Goal: Task Accomplishment & Management: Use online tool/utility

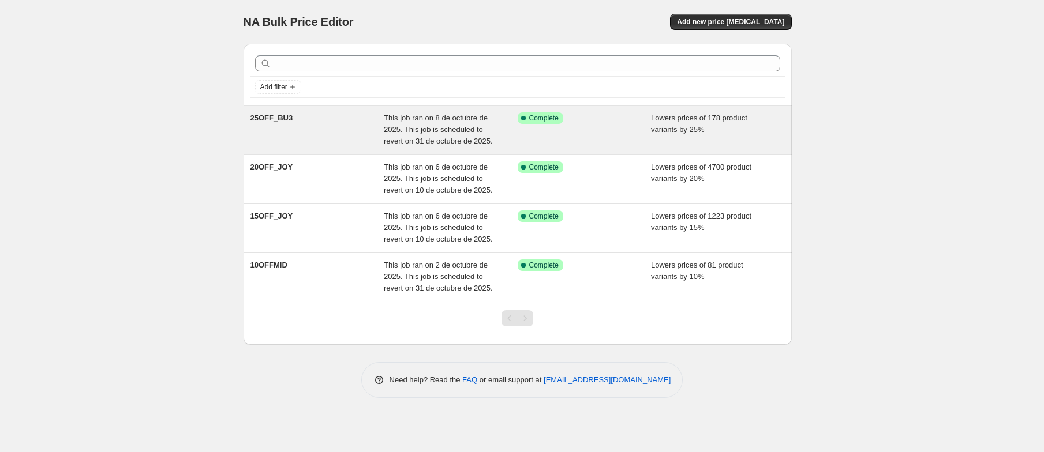
click at [272, 125] on div "25OFF_BU3" at bounding box center [317, 130] width 134 height 35
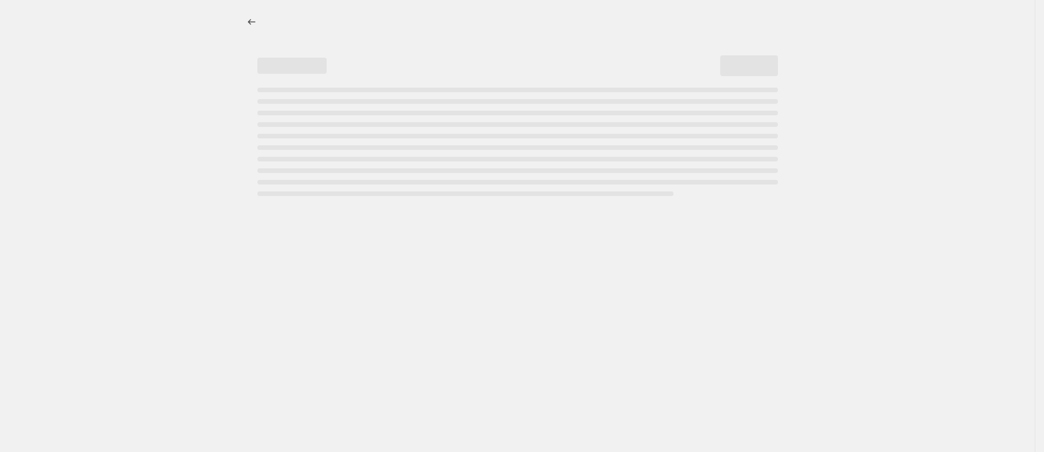
select select "percentage"
select select "collection"
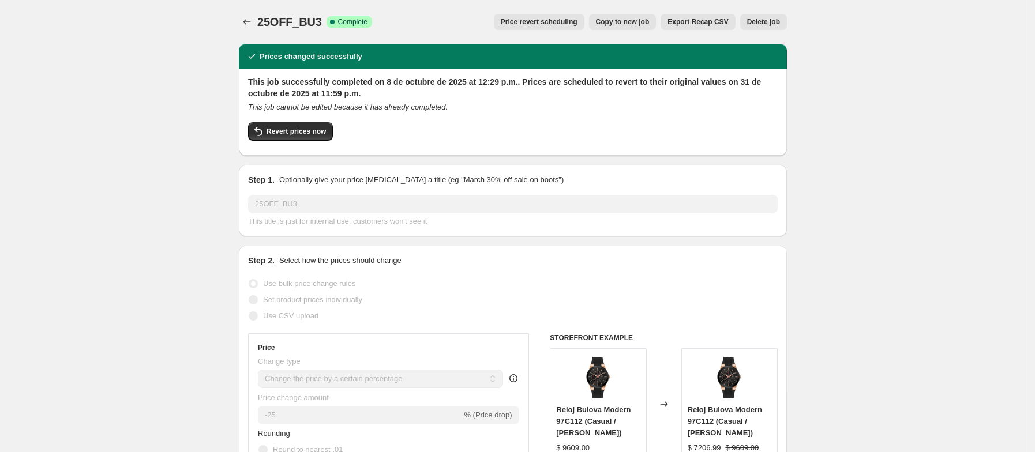
click at [766, 17] on span "Delete job" at bounding box center [763, 21] width 33 height 9
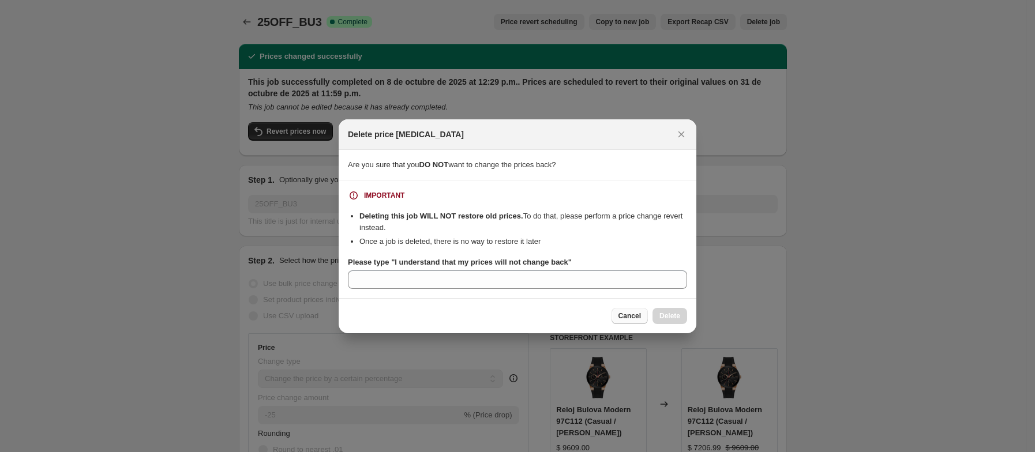
click at [620, 322] on button "Cancel" at bounding box center [630, 316] width 36 height 16
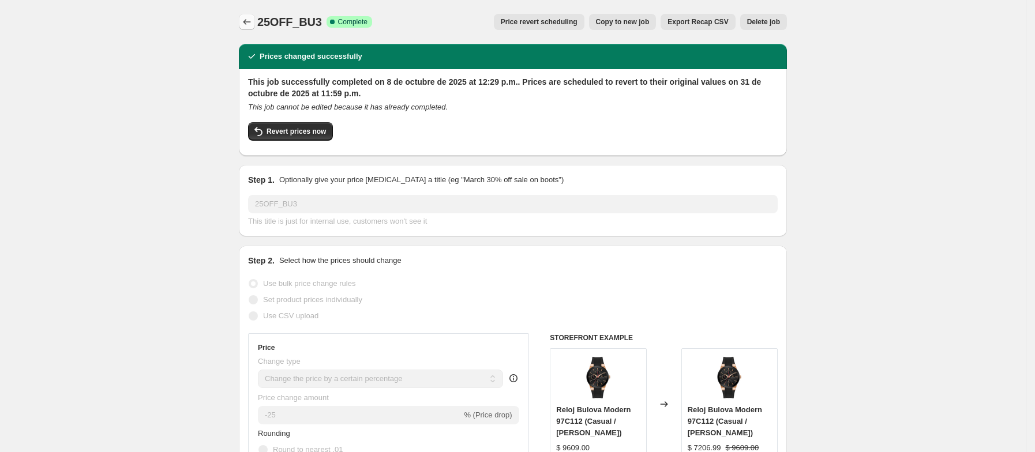
click at [251, 23] on icon "Price change jobs" at bounding box center [247, 22] width 12 height 12
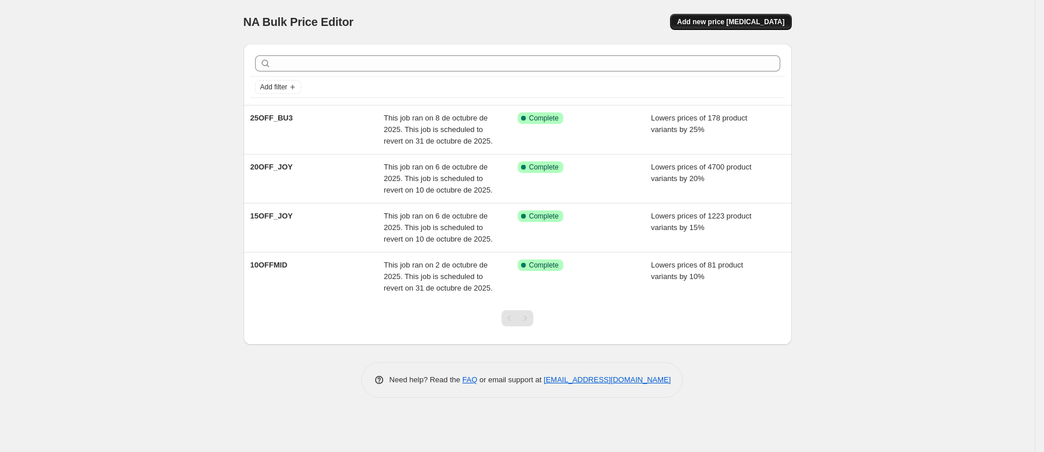
click at [750, 23] on span "Add new price [MEDICAL_DATA]" at bounding box center [730, 21] width 107 height 9
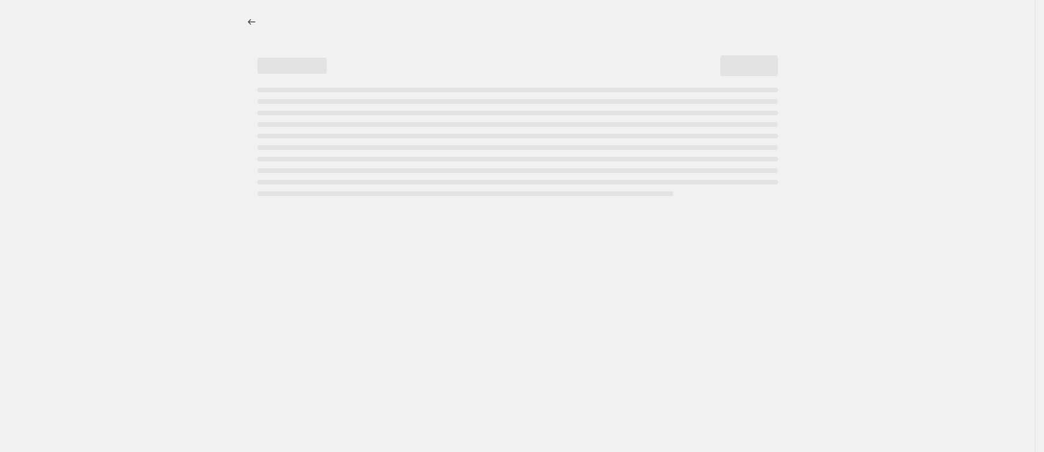
select select "percentage"
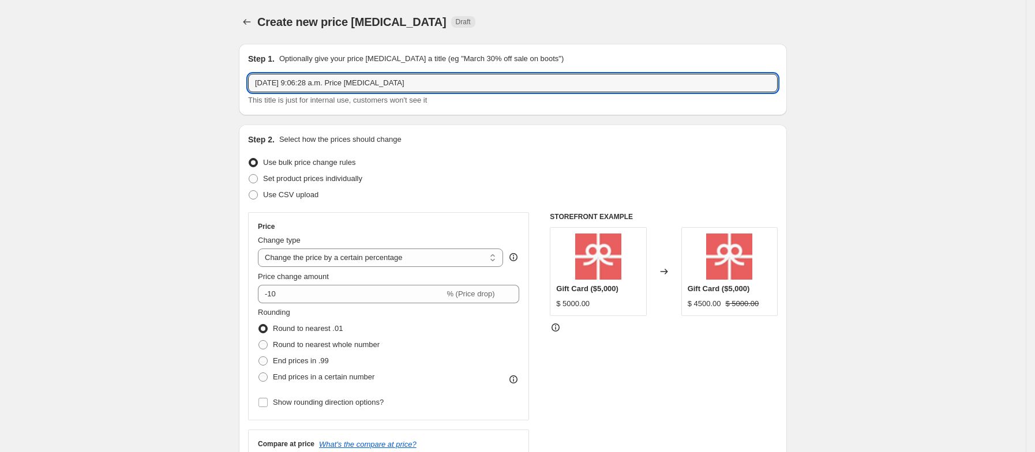
drag, startPoint x: 430, startPoint y: 83, endPoint x: 201, endPoint y: 62, distance: 230.0
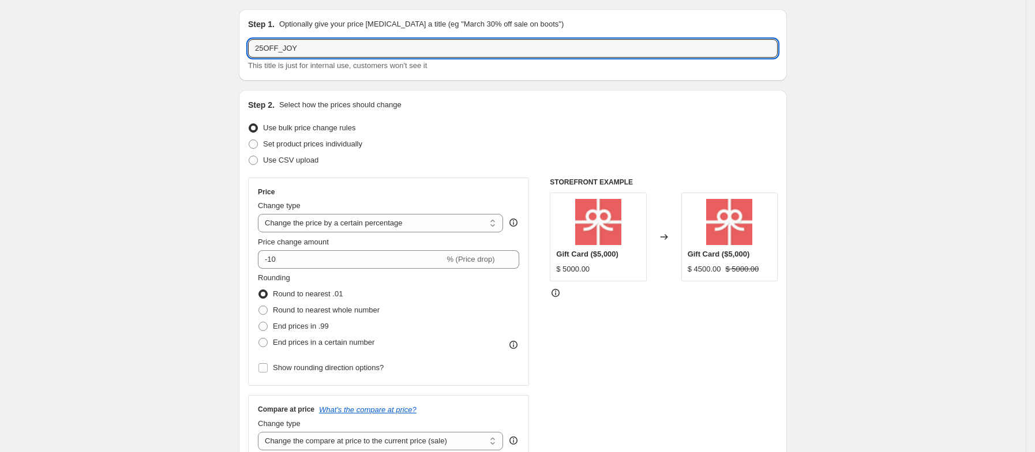
scroll to position [87, 0]
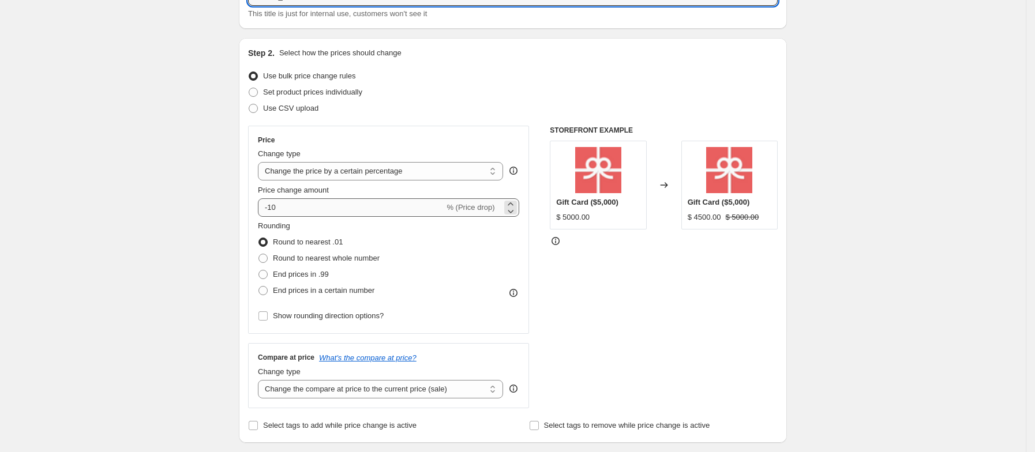
type input "25OFF_JOY"
click at [283, 208] on input "-10" at bounding box center [351, 207] width 186 height 18
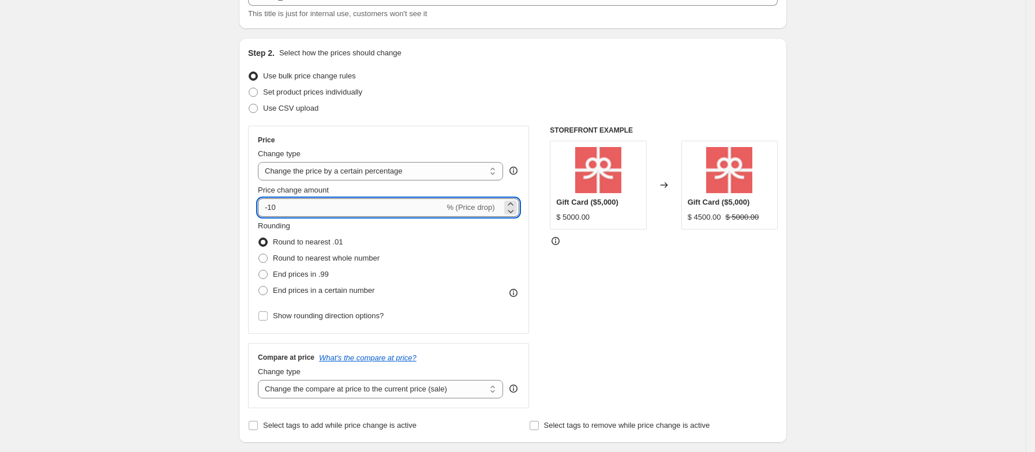
type input "-1"
type input "-25"
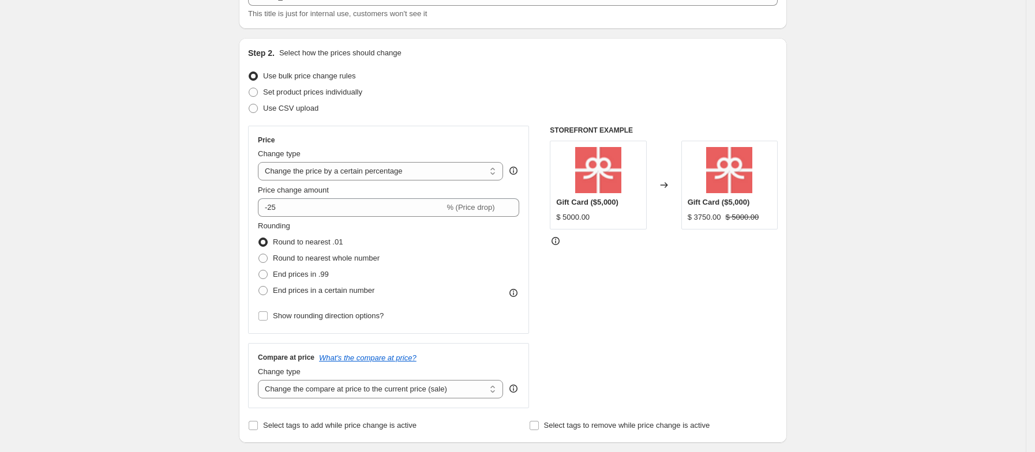
click at [263, 278] on span at bounding box center [262, 274] width 9 height 9
click at [259, 271] on input "End prices in .99" at bounding box center [258, 270] width 1 height 1
radio input "true"
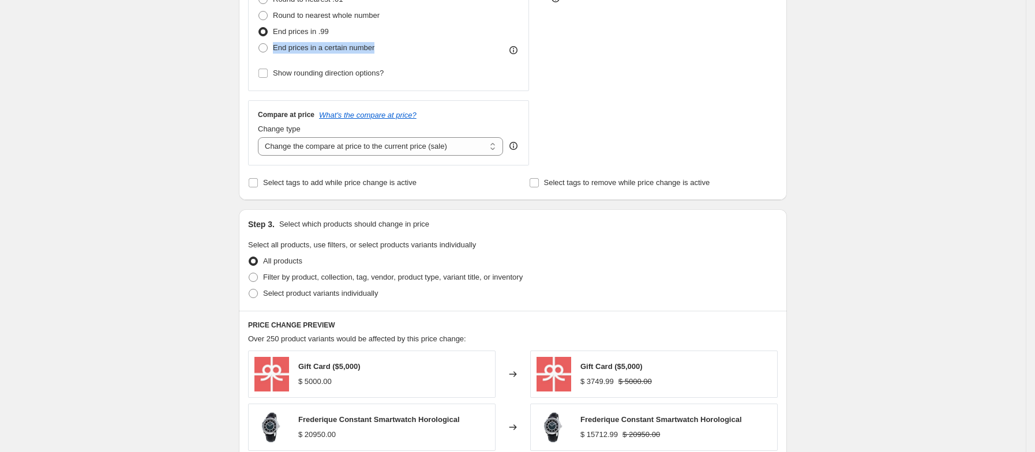
scroll to position [346, 0]
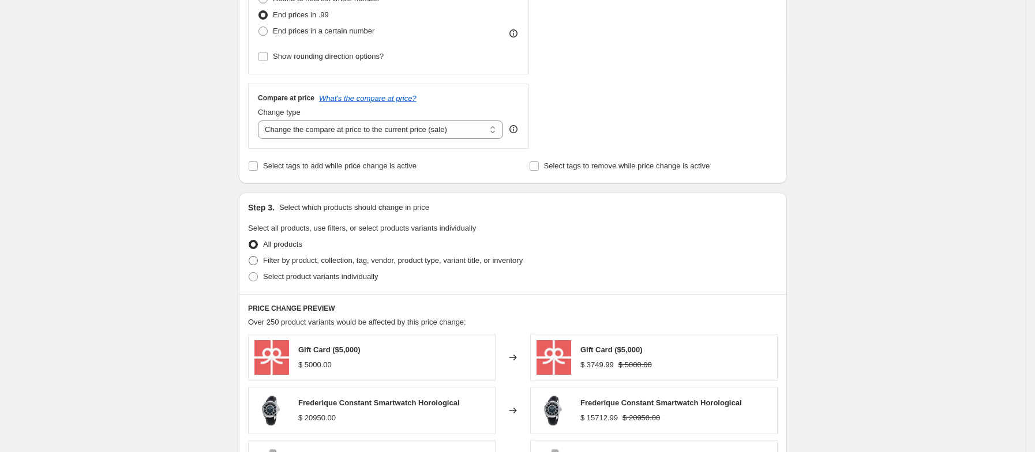
click at [258, 261] on span at bounding box center [253, 260] width 9 height 9
click at [249, 257] on input "Filter by product, collection, tag, vendor, product type, variant title, or inv…" at bounding box center [249, 256] width 1 height 1
radio input "true"
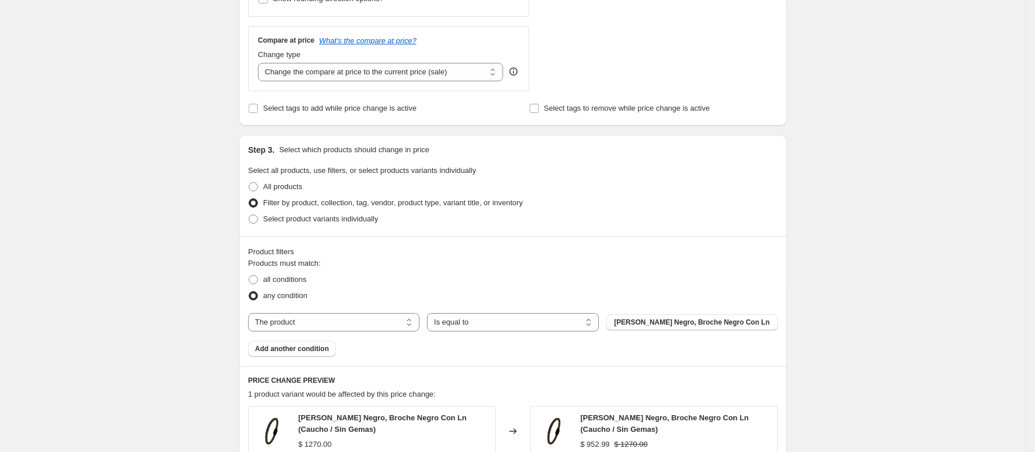
scroll to position [433, 0]
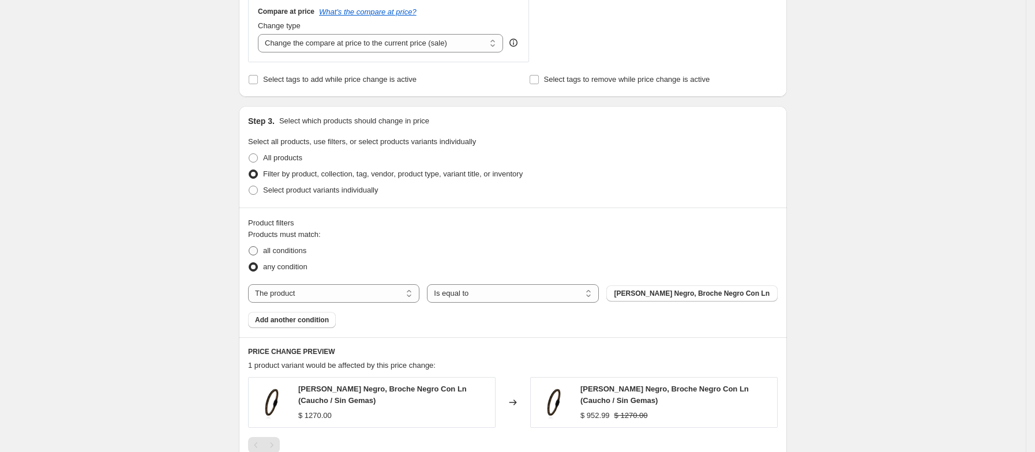
click at [258, 254] on span at bounding box center [253, 250] width 9 height 9
click at [249, 247] on input "all conditions" at bounding box center [249, 246] width 1 height 1
radio input "true"
click at [274, 294] on select "The product The product's collection The product's tag The product's vendor The…" at bounding box center [333, 293] width 171 height 18
select select "collection"
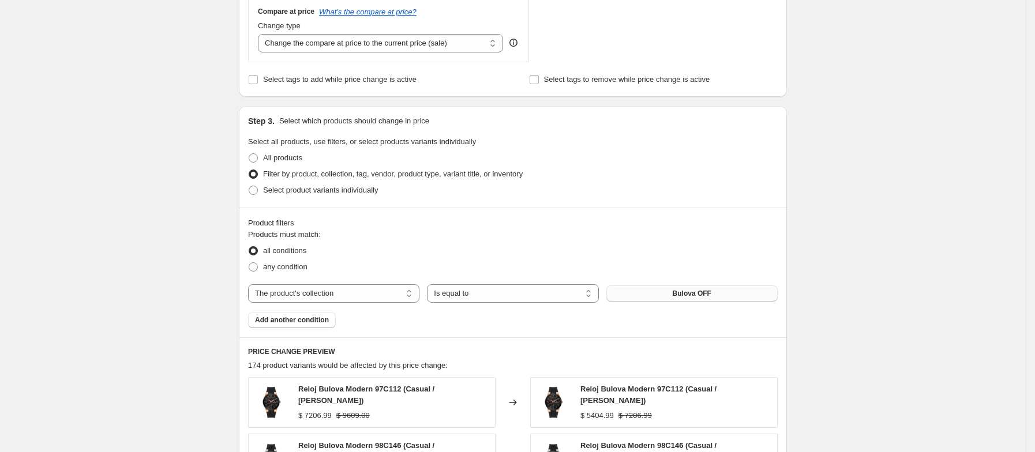
click at [687, 292] on span "Bulova OFF" at bounding box center [692, 293] width 39 height 9
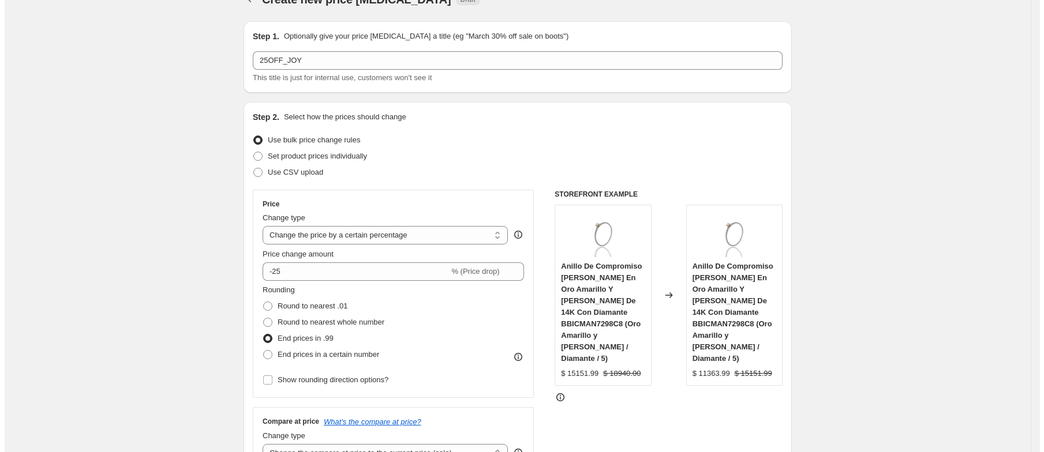
scroll to position [0, 0]
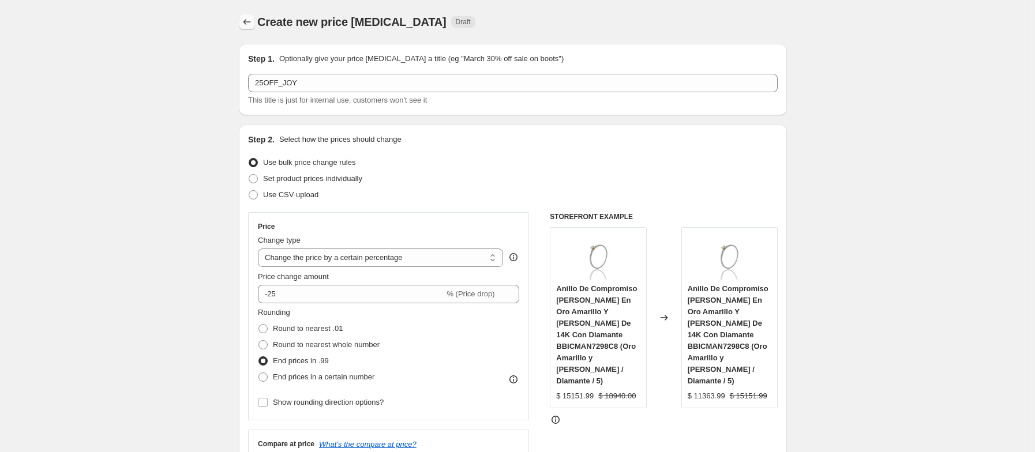
click at [253, 25] on icon "Price change jobs" at bounding box center [247, 22] width 12 height 12
